Goal: Information Seeking & Learning: Learn about a topic

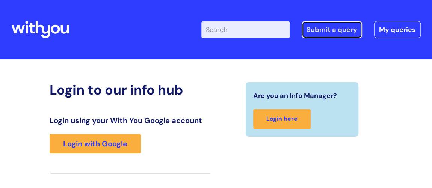
click at [327, 32] on link "Submit a query" at bounding box center [332, 29] width 61 height 17
click at [326, 30] on link "Submit a query" at bounding box center [332, 29] width 61 height 17
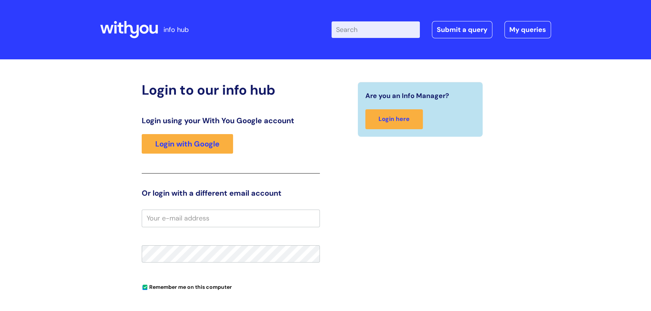
click at [360, 31] on input "Enter your search term here..." at bounding box center [375, 29] width 88 height 17
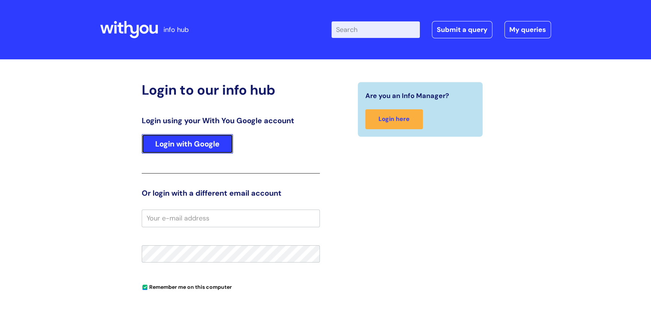
click at [182, 142] on link "Login with Google" at bounding box center [187, 144] width 91 height 20
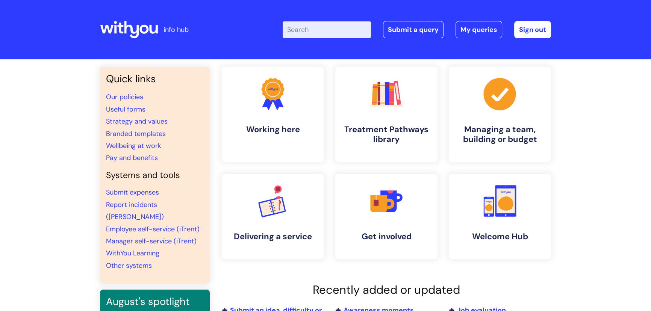
click at [307, 30] on input "Enter your search term here..." at bounding box center [327, 29] width 88 height 17
type input "rec"
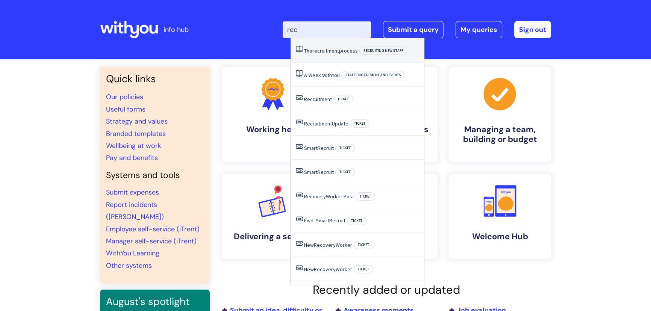
click at [323, 50] on span "recruitment" at bounding box center [325, 50] width 27 height 7
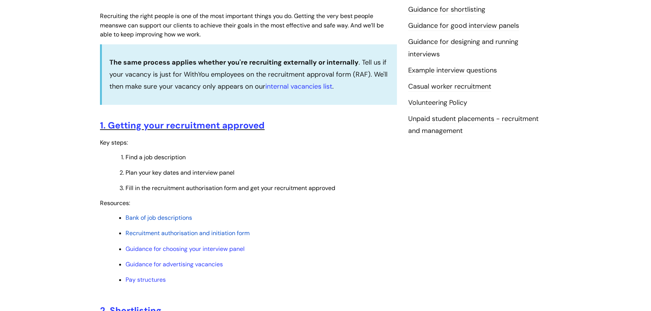
scroll to position [205, 0]
click at [173, 215] on span "Bank of job descriptions" at bounding box center [159, 217] width 67 height 8
